Goal: Entertainment & Leisure: Consume media (video, audio)

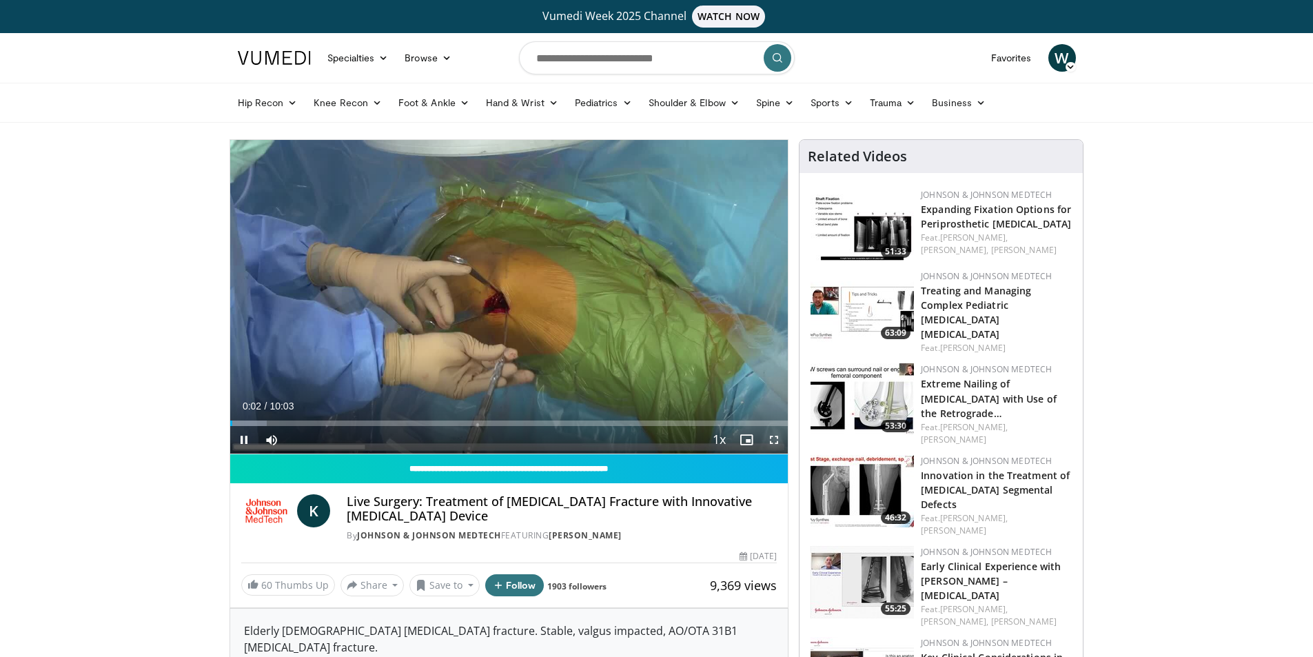
click at [771, 436] on span "Video Player" at bounding box center [774, 440] width 28 height 28
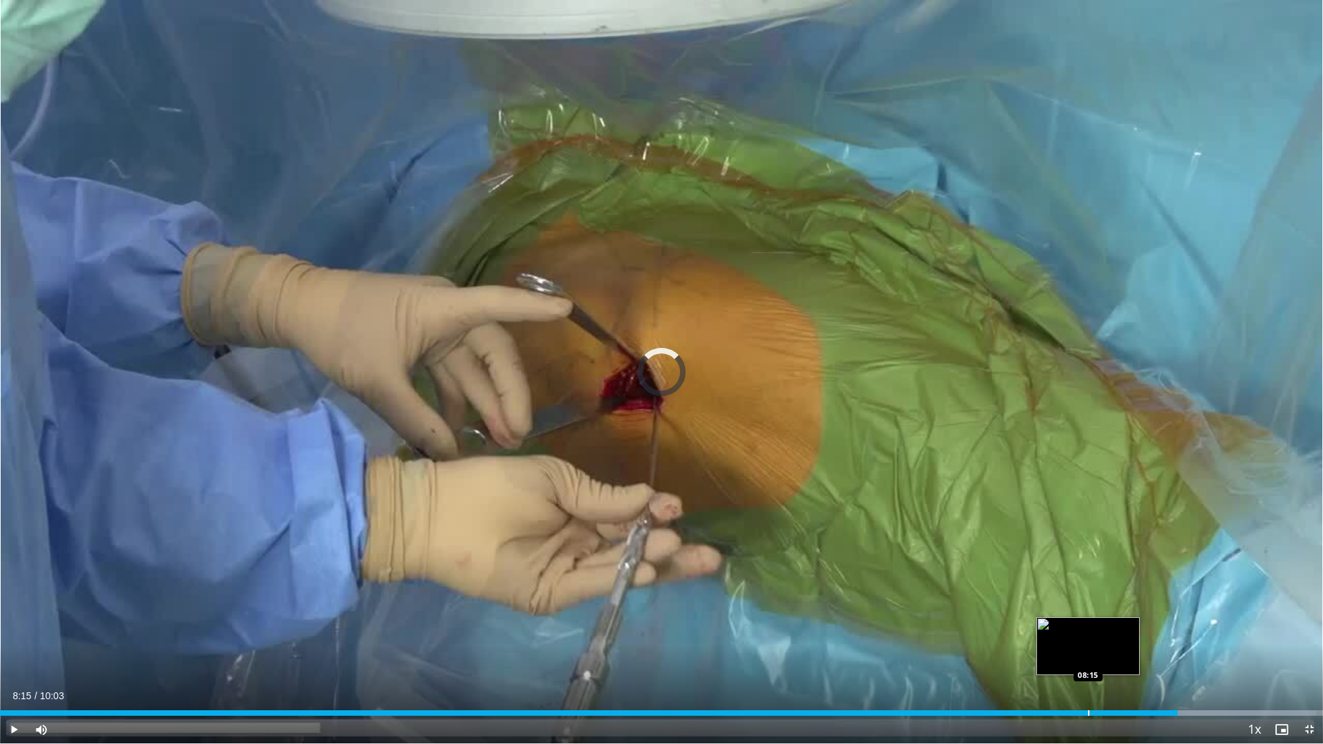
click at [1088, 656] on div "Loaded : 99.50% 08:15 08:15" at bounding box center [661, 709] width 1323 height 13
click at [1044, 656] on div "Progress Bar" at bounding box center [1044, 714] width 1 height 6
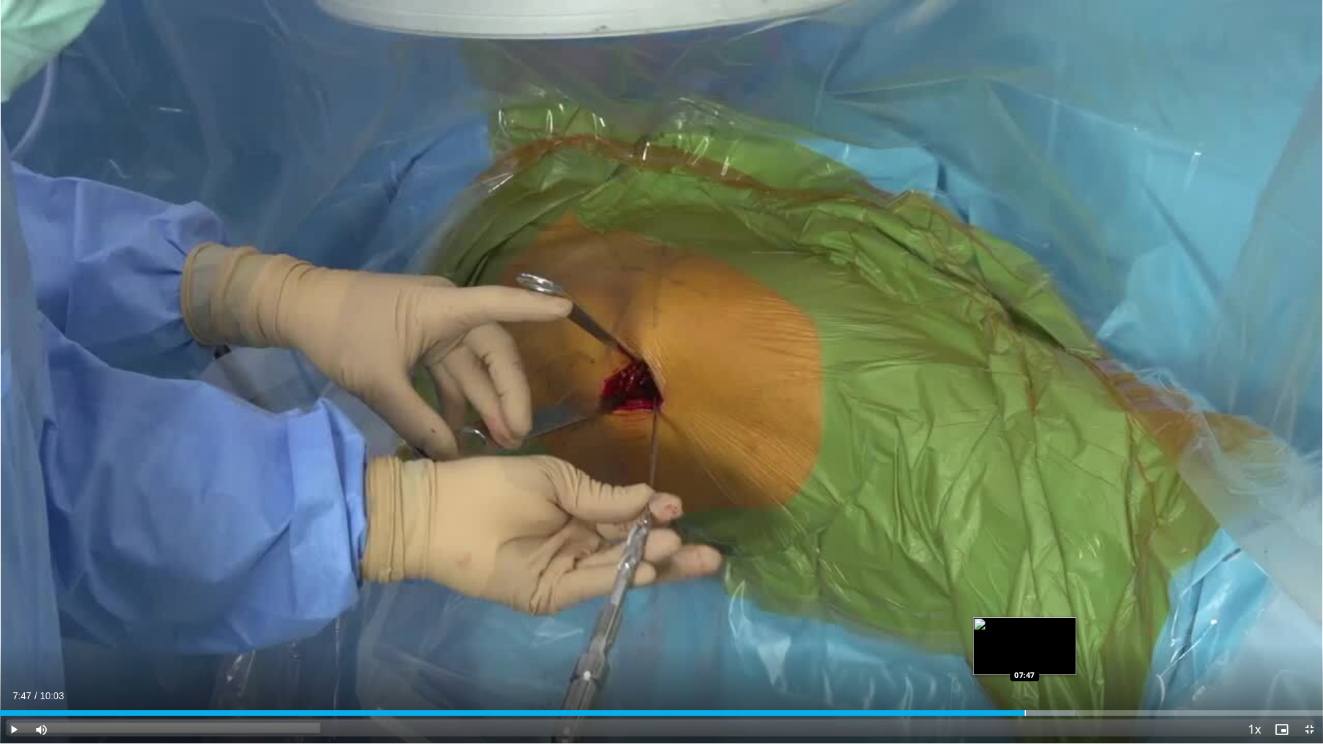
click at [1025, 656] on div "Progress Bar" at bounding box center [1025, 714] width 1 height 6
